Goal: Task Accomplishment & Management: Manage account settings

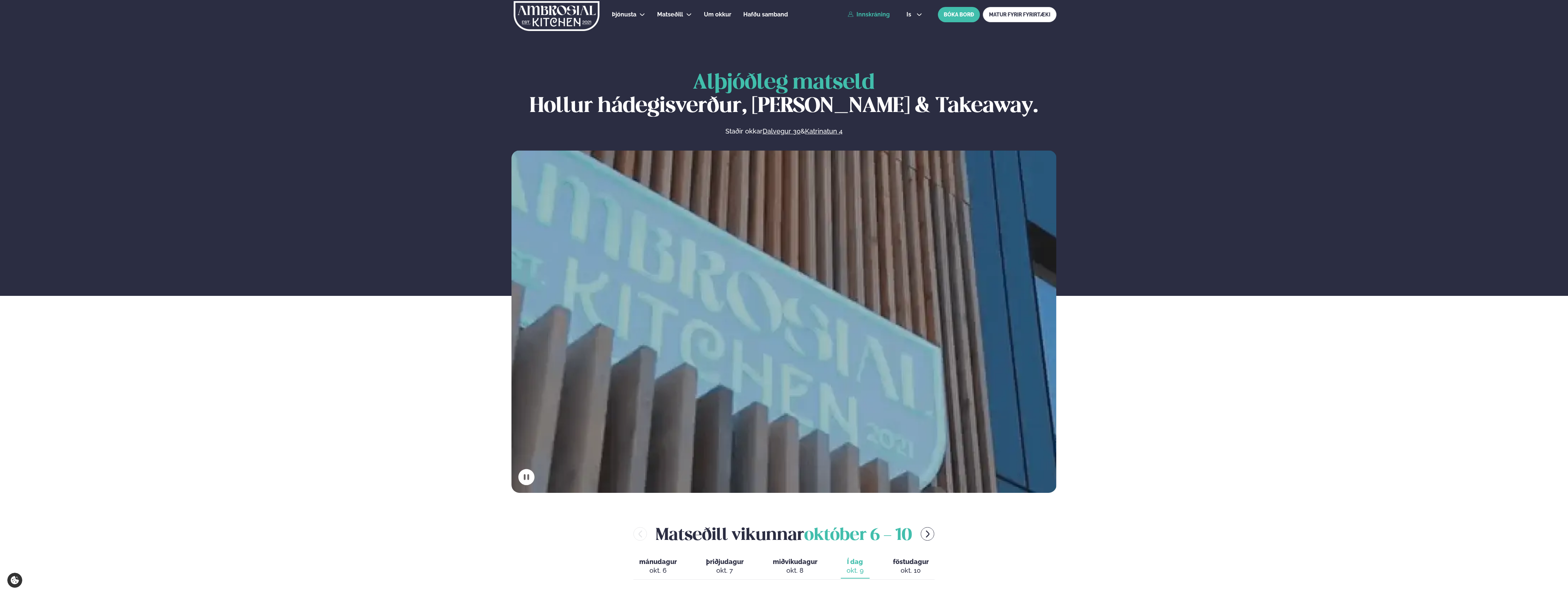
click at [870, 12] on link "Innskráning" at bounding box center [869, 15] width 42 height 7
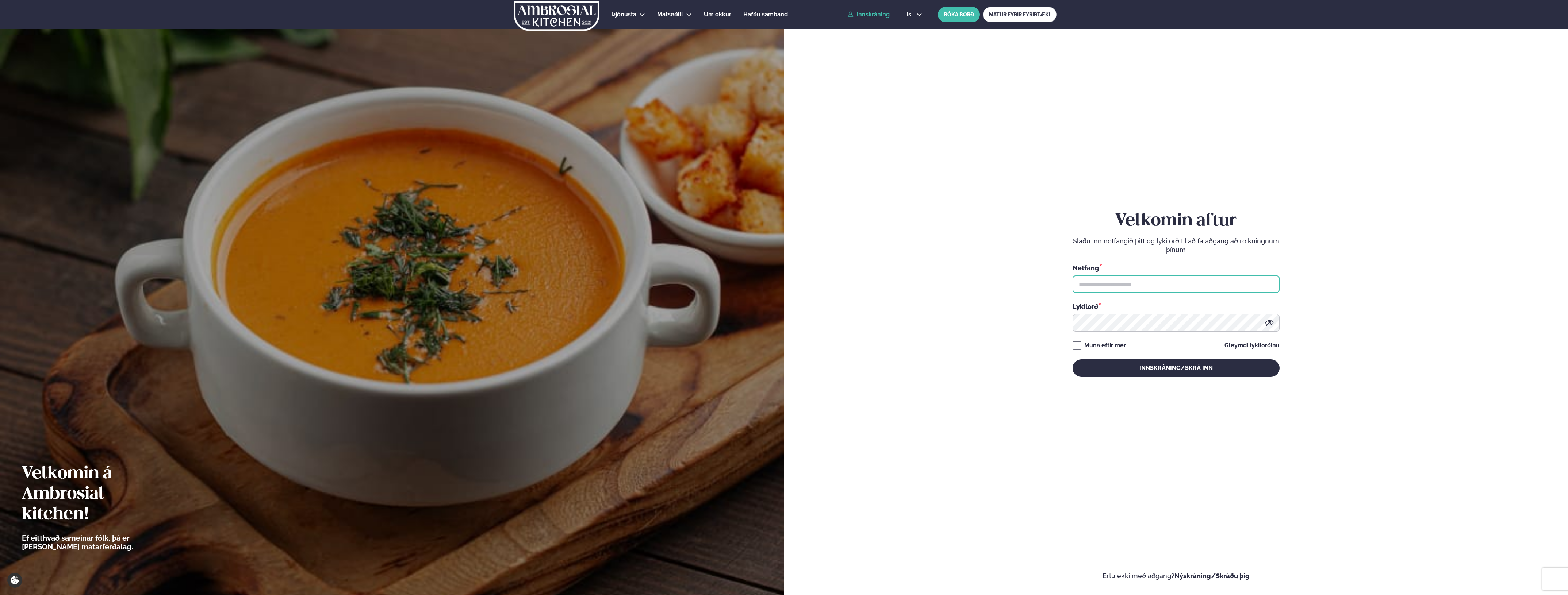
click at [1114, 282] on input "text" at bounding box center [1176, 284] width 207 height 18
click at [1160, 285] on input "**********" at bounding box center [1176, 284] width 207 height 18
type input "**********"
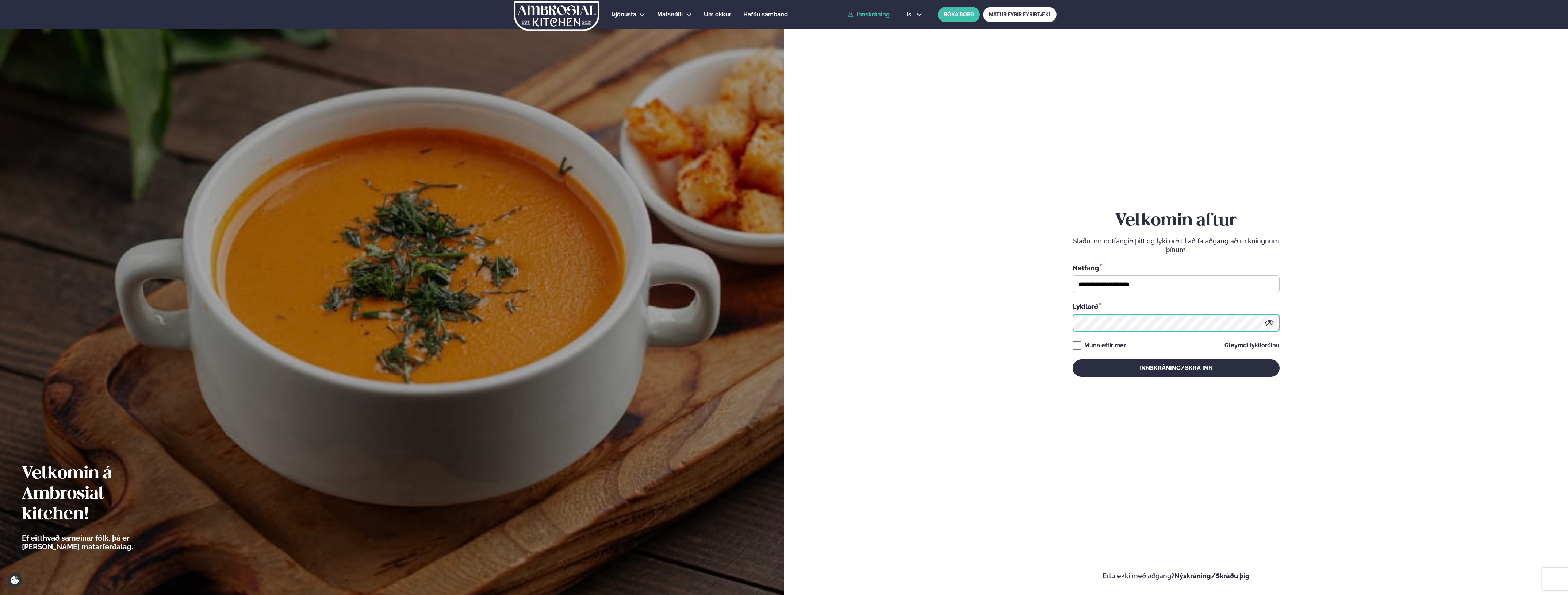
click at [1073, 360] on button "Innskráning/Skrá inn" at bounding box center [1176, 368] width 207 height 18
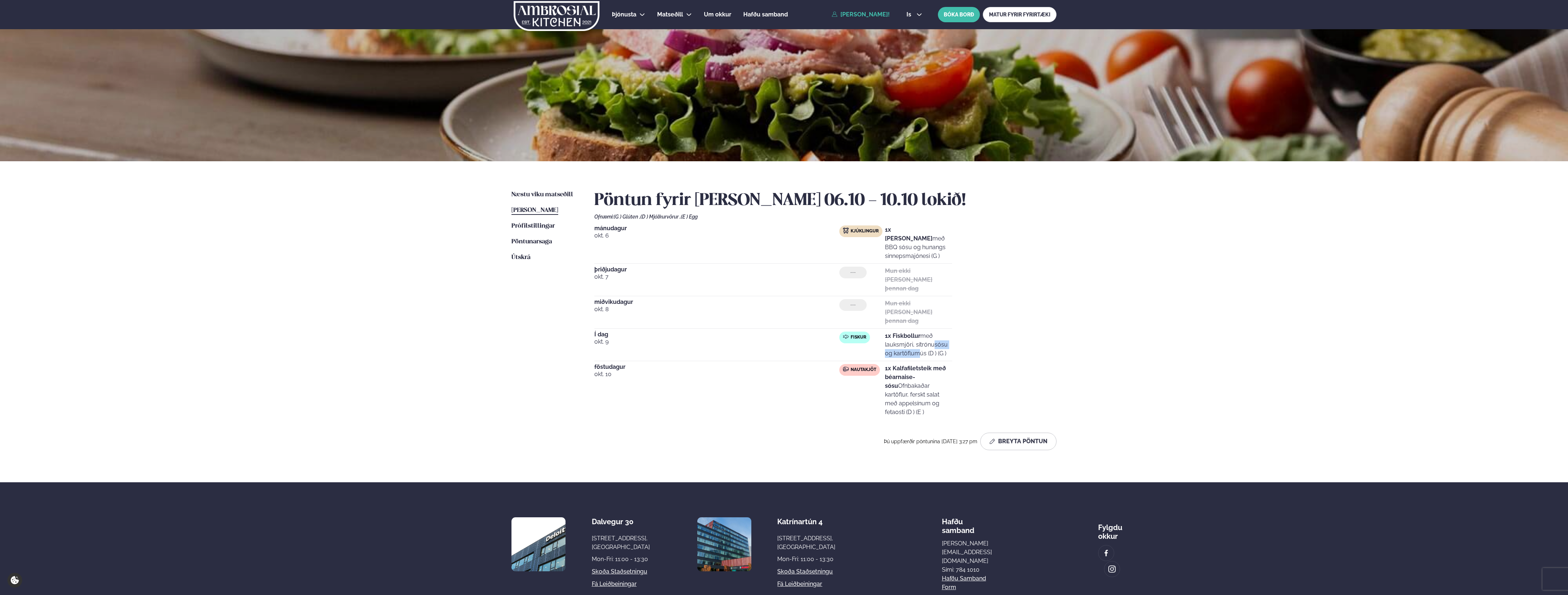
drag, startPoint x: 903, startPoint y: 325, endPoint x: 957, endPoint y: 330, distance: 54.2
click at [957, 330] on div "[DATE] Kjúklingur 1x Krispí kjúklingavængir með BBQ sósu og hunangs sinnepsmajó…" at bounding box center [825, 322] width 462 height 194
click at [957, 330] on div "[DATE] Kjúklingur 1x Krispí kjúklingavængir með BBQ sósu og hunangs sinnepsmajó…" at bounding box center [825, 322] width 462 height 194
drag, startPoint x: 893, startPoint y: 335, endPoint x: 941, endPoint y: 336, distance: 48.0
click at [941, 336] on p "1x Fiskbollur með lauksmjöri, sítrónusósu og kartöflumús (D ) (G )" at bounding box center [919, 344] width 67 height 26
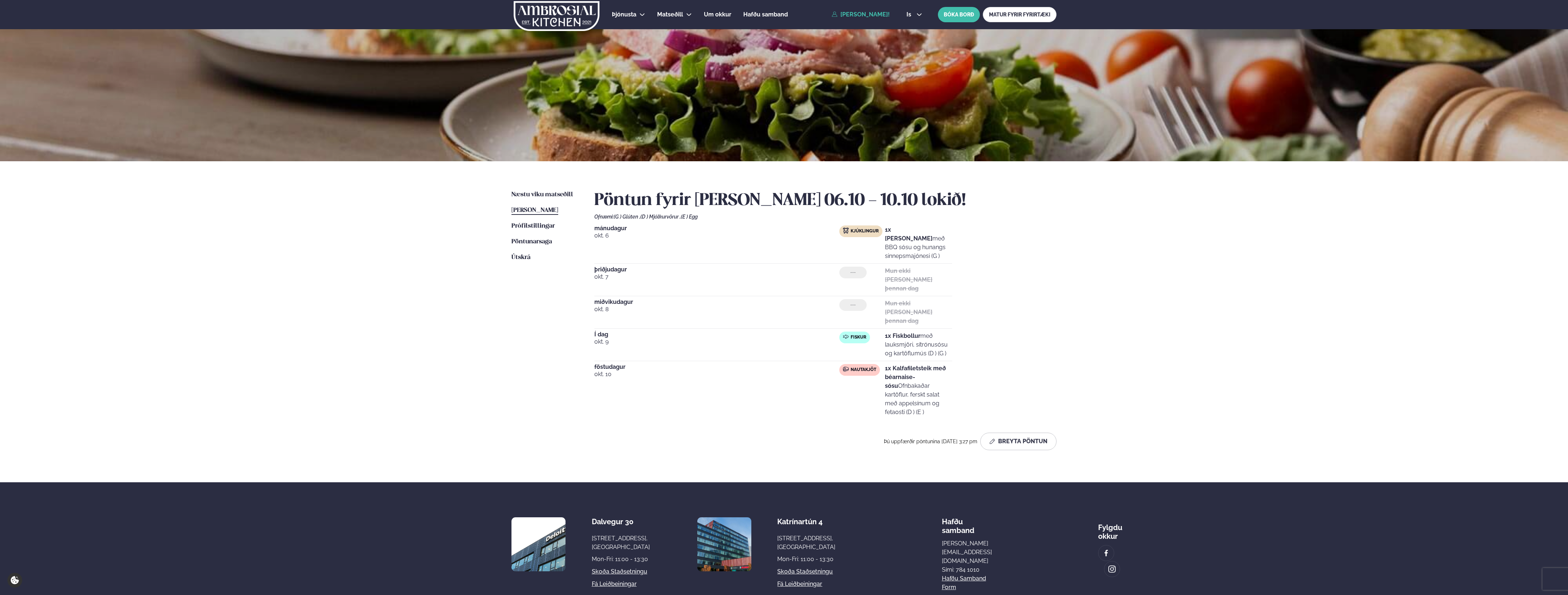
click at [943, 336] on p "1x Fiskbollur með lauksmjöri, sítrónusósu og kartöflumús (D ) (G )" at bounding box center [919, 344] width 67 height 26
drag, startPoint x: 937, startPoint y: 326, endPoint x: 948, endPoint y: 327, distance: 11.0
click at [948, 332] on p "1x Fiskbollur með lauksmjöri, sítrónusósu og kartöflumús (D ) (G )" at bounding box center [919, 344] width 67 height 26
drag, startPoint x: 919, startPoint y: 325, endPoint x: 958, endPoint y: 327, distance: 39.1
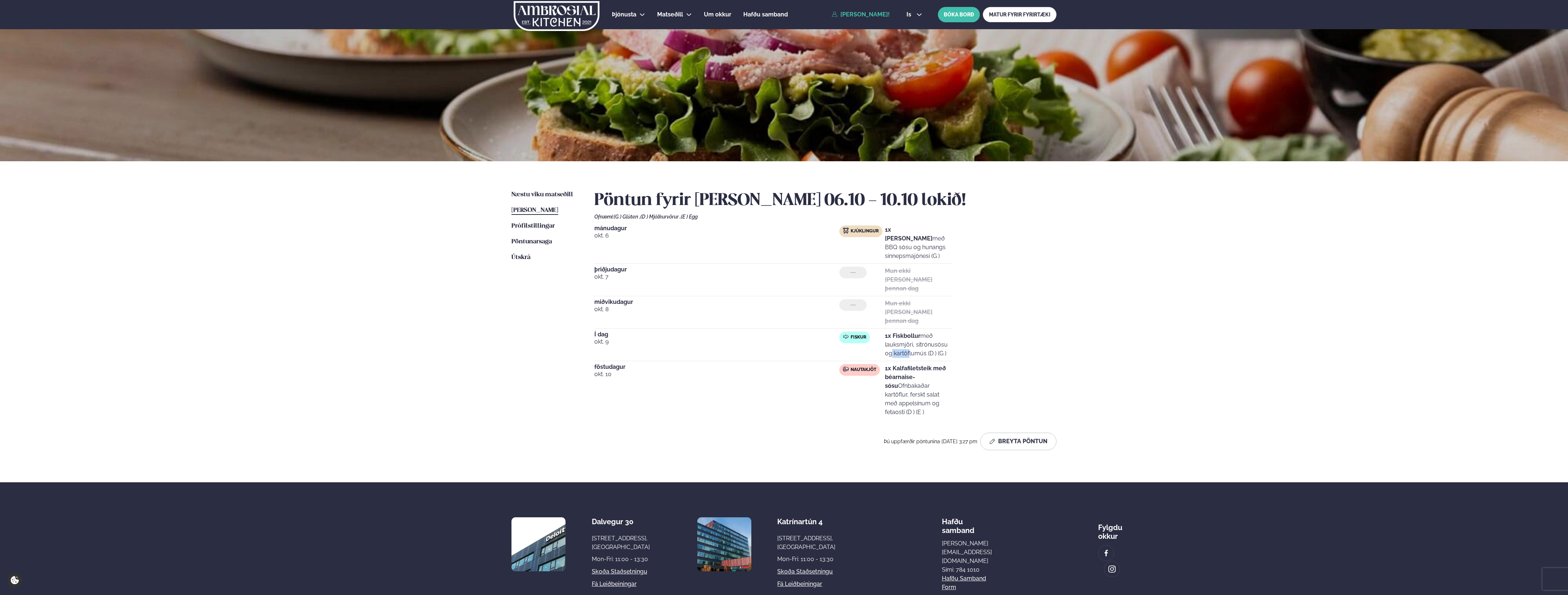
click at [957, 327] on div "[DATE] Kjúklingur 1x Krispí kjúklingavængir með BBQ sósu og hunangs sinnepsmajó…" at bounding box center [825, 322] width 462 height 194
click at [958, 327] on div "[DATE] Kjúklingur 1x Krispí kjúklingavængir með BBQ sósu og hunangs sinnepsmajó…" at bounding box center [825, 322] width 462 height 194
click at [519, 256] on span "Útskrá" at bounding box center [520, 257] width 19 height 6
